Goal: Find specific page/section: Find specific page/section

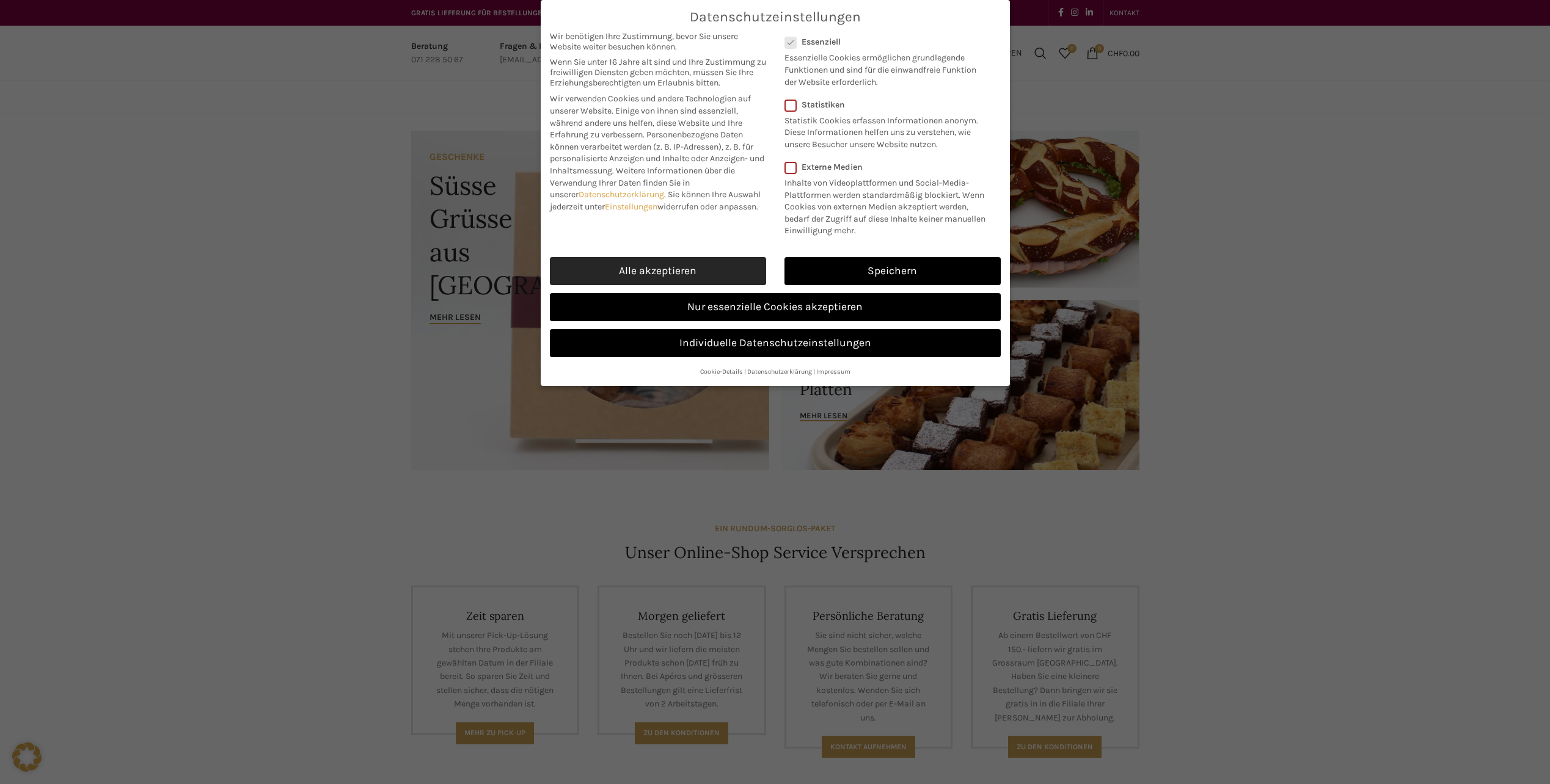
click at [672, 280] on link "Alle akzeptieren" at bounding box center [657, 271] width 216 height 28
checkbox input "true"
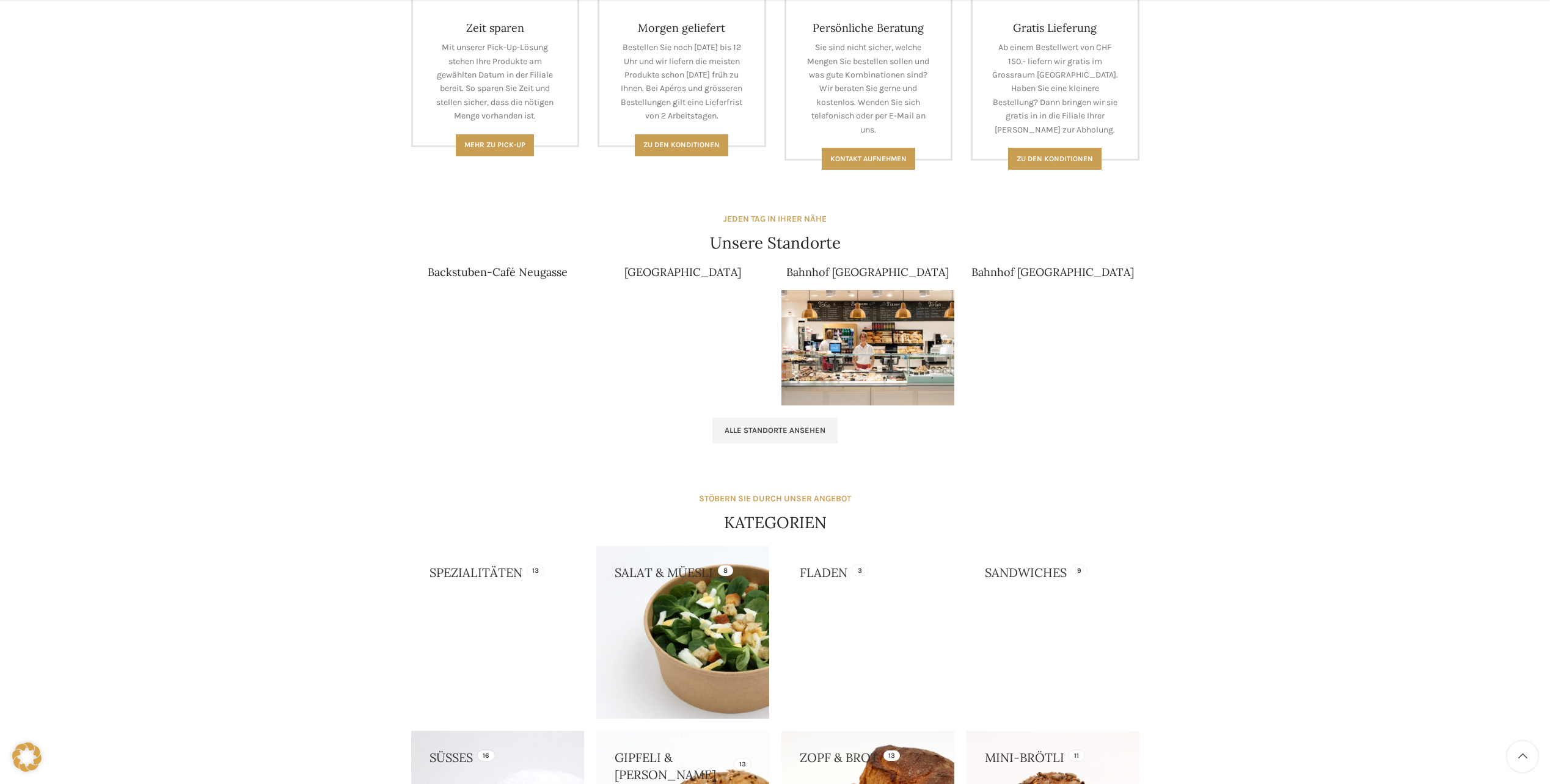
scroll to position [672, 0]
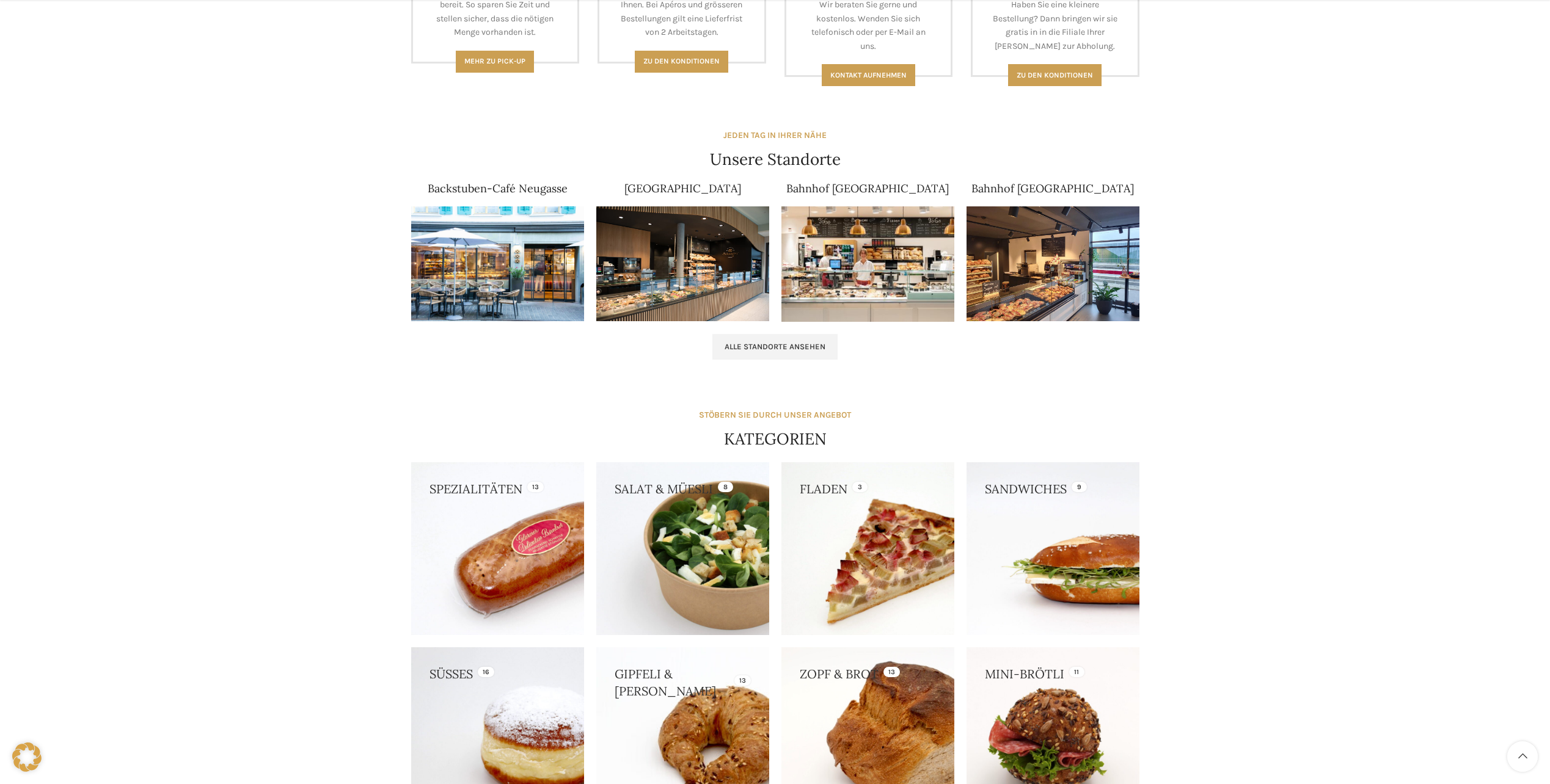
click at [849, 245] on img at bounding box center [868, 264] width 173 height 116
